Goal: Task Accomplishment & Management: Complete application form

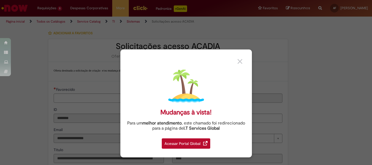
type input "**********"
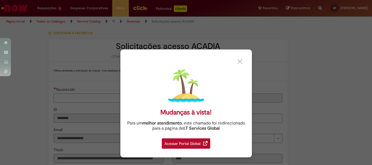
type input "**********"
click at [239, 63] on img at bounding box center [240, 61] width 5 height 5
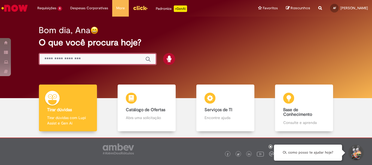
click at [100, 60] on input "Basta digitar aqui" at bounding box center [92, 59] width 96 height 6
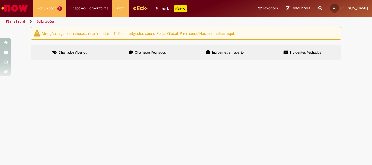
scroll to position [235, 0]
click at [0, 0] on icon at bounding box center [0, 0] width 0 height 0
click at [0, 0] on span "Serviço de instalação do modulo da autoclave" at bounding box center [0, 0] width 0 height 0
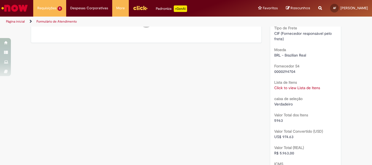
scroll to position [494, 0]
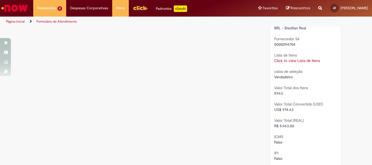
click at [288, 63] on link "Click to view Lista de Itens" at bounding box center [297, 60] width 46 height 5
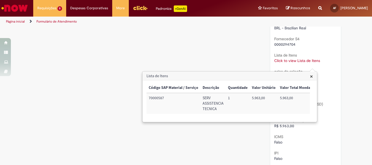
click at [311, 77] on span "×" at bounding box center [311, 76] width 3 height 7
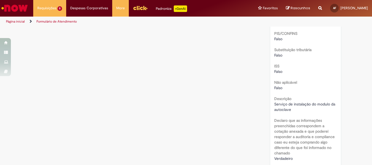
scroll to position [643, 0]
